Goal: Find specific page/section: Find specific page/section

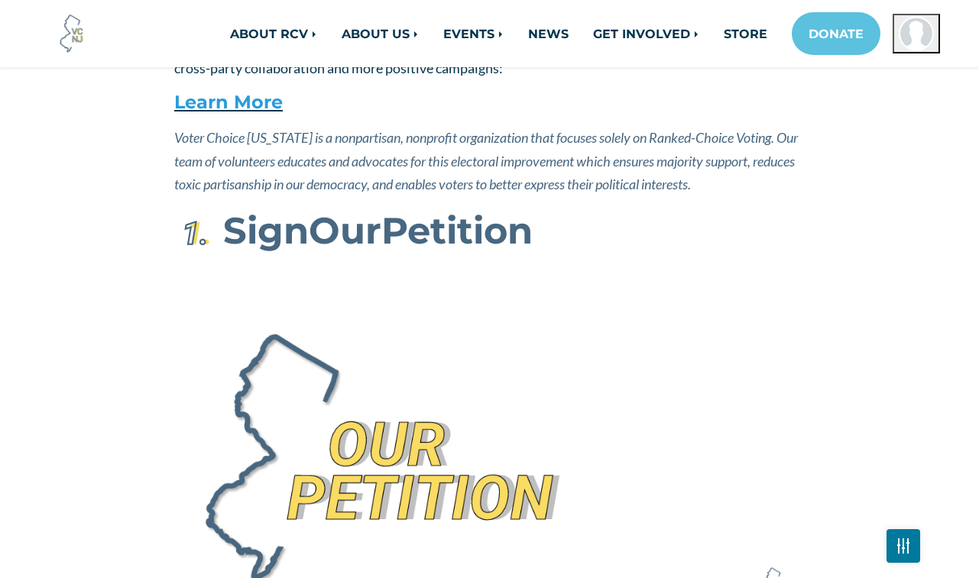
scroll to position [229, 0]
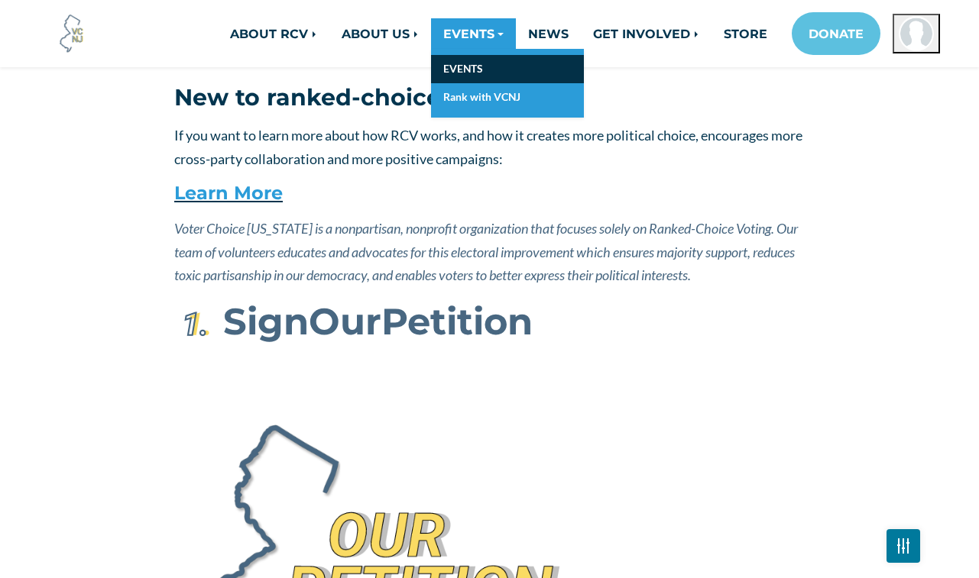
click at [467, 66] on link "EVENTS" at bounding box center [507, 69] width 153 height 28
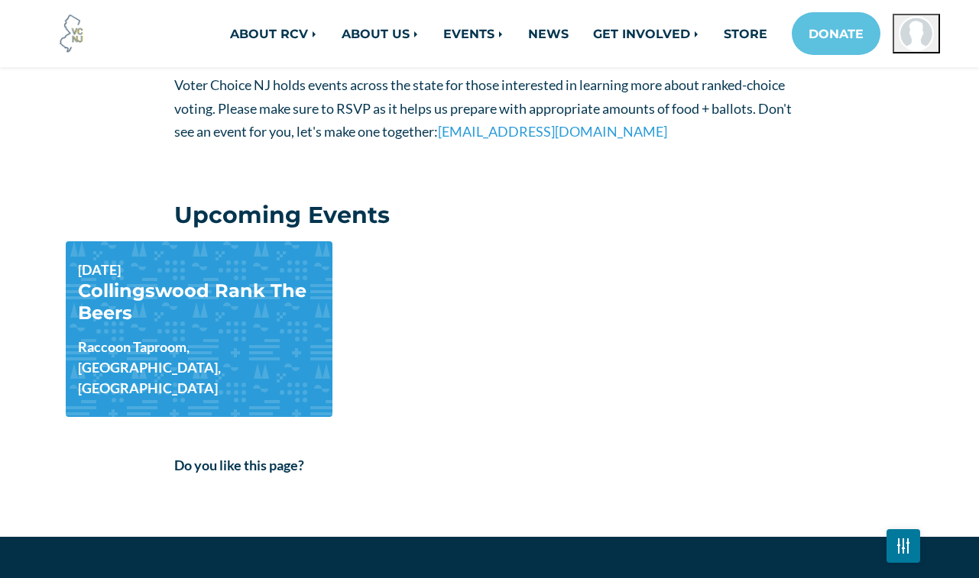
scroll to position [306, 0]
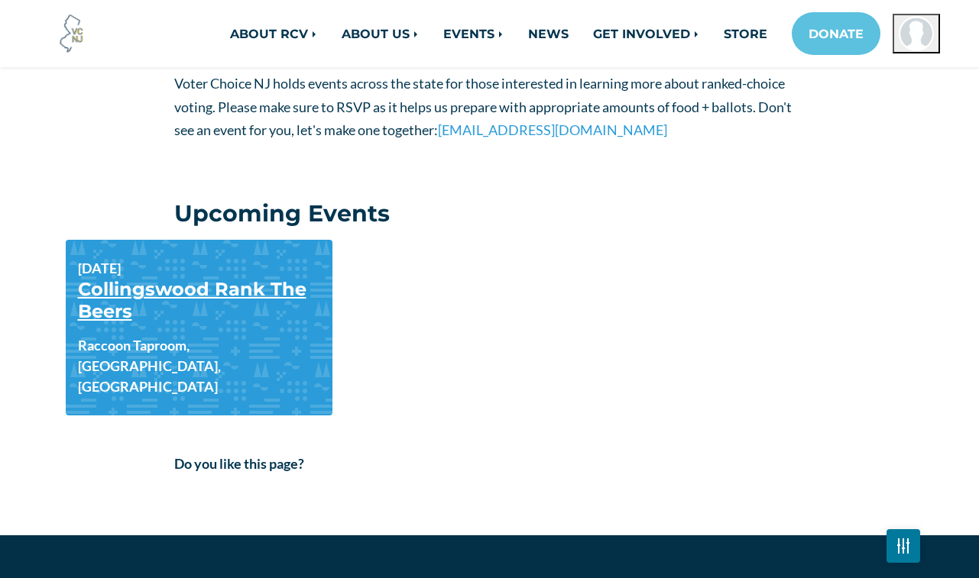
click at [107, 292] on link "Collingswood Rank The Beers" at bounding box center [192, 300] width 228 height 44
